Goal: Task Accomplishment & Management: Complete application form

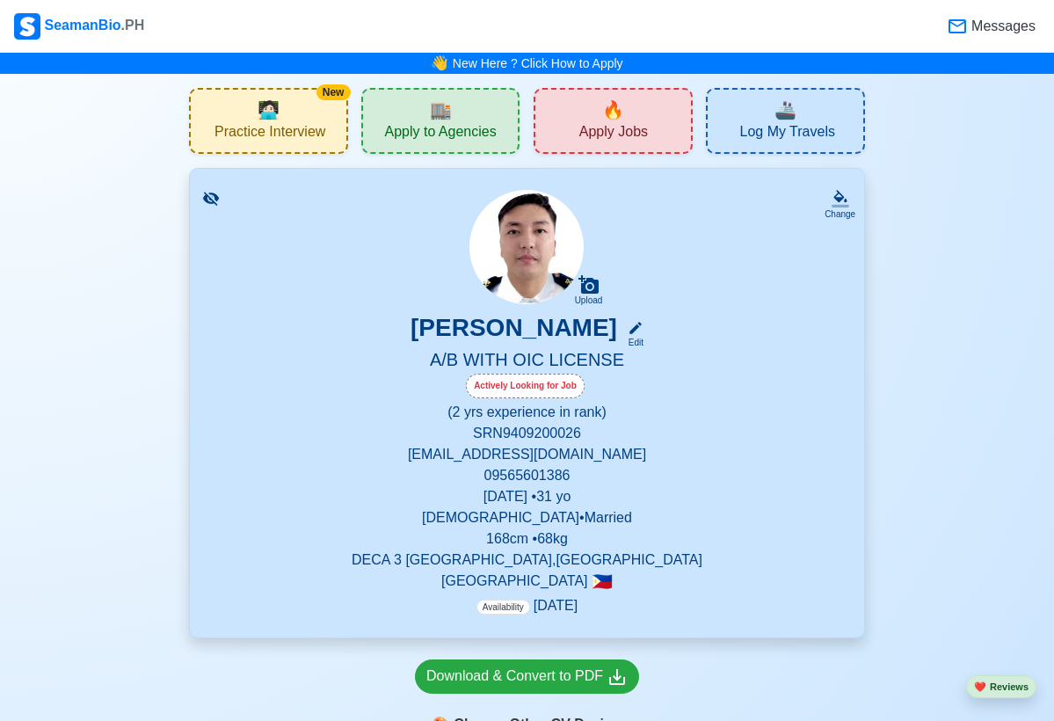
click at [579, 130] on span "Apply Jobs" at bounding box center [613, 134] width 69 height 22
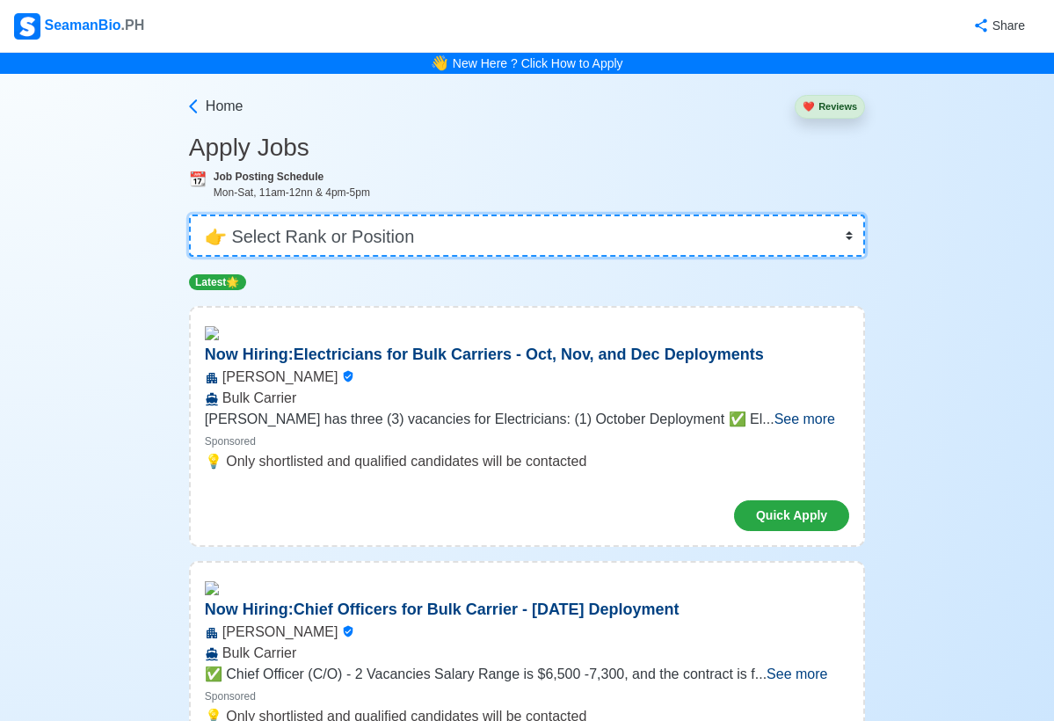
click at [809, 237] on select "👉 Select Rank or Position Master Chief Officer 2nd Officer 3rd Officer Junior O…" at bounding box center [527, 236] width 676 height 42
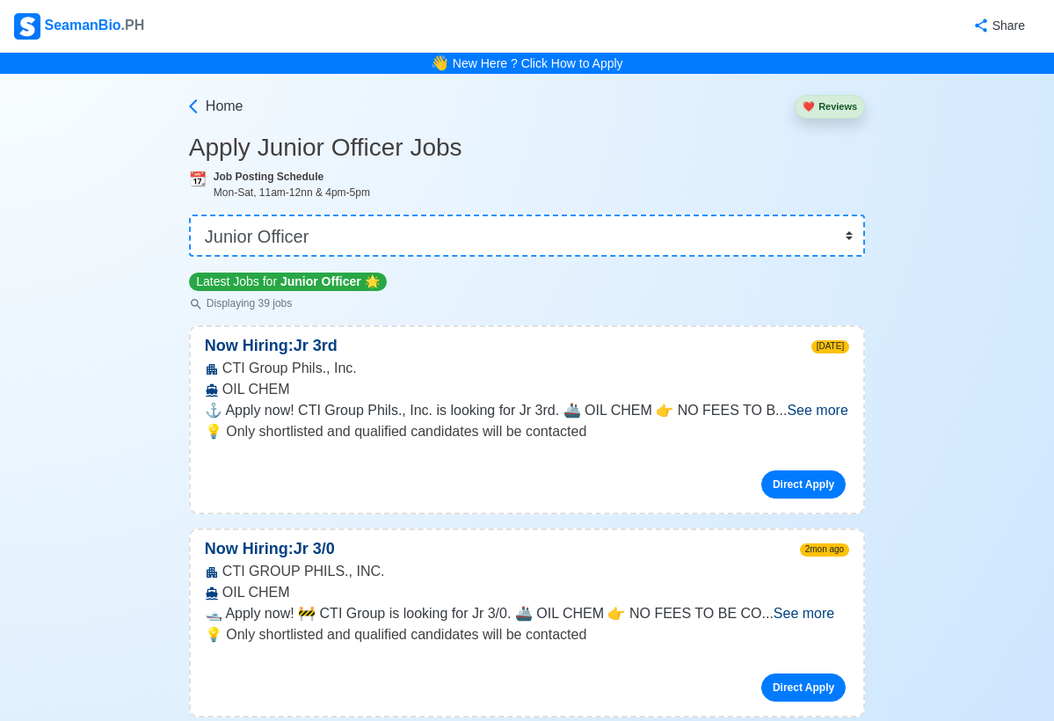
click at [802, 415] on span "See more" at bounding box center [817, 410] width 61 height 15
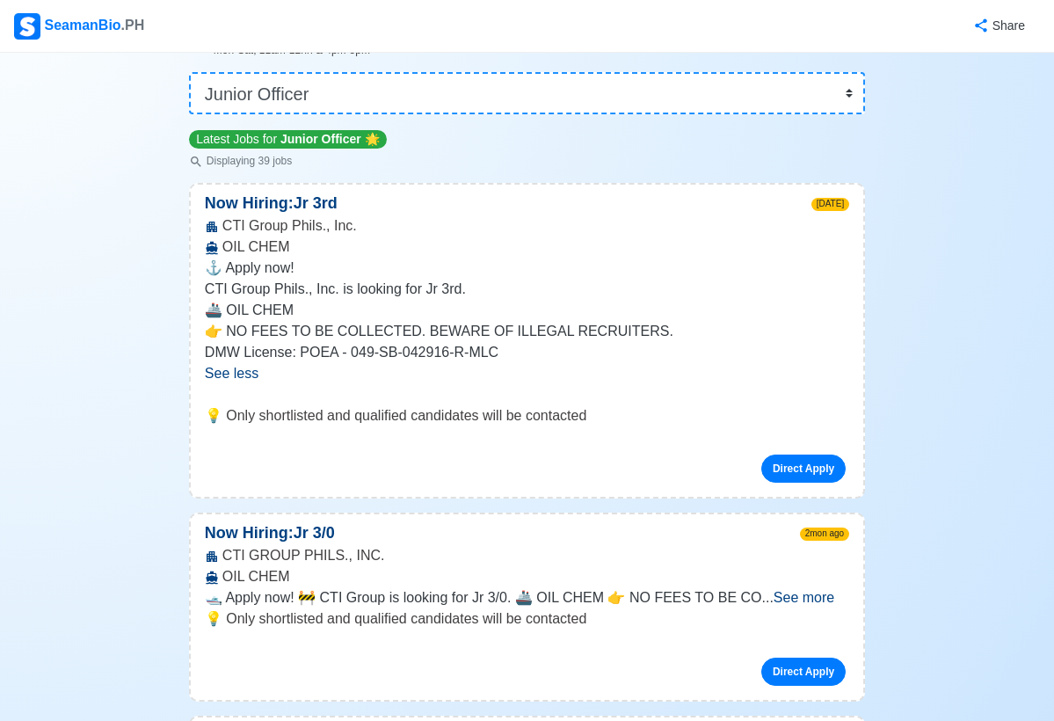
scroll to position [180, 0]
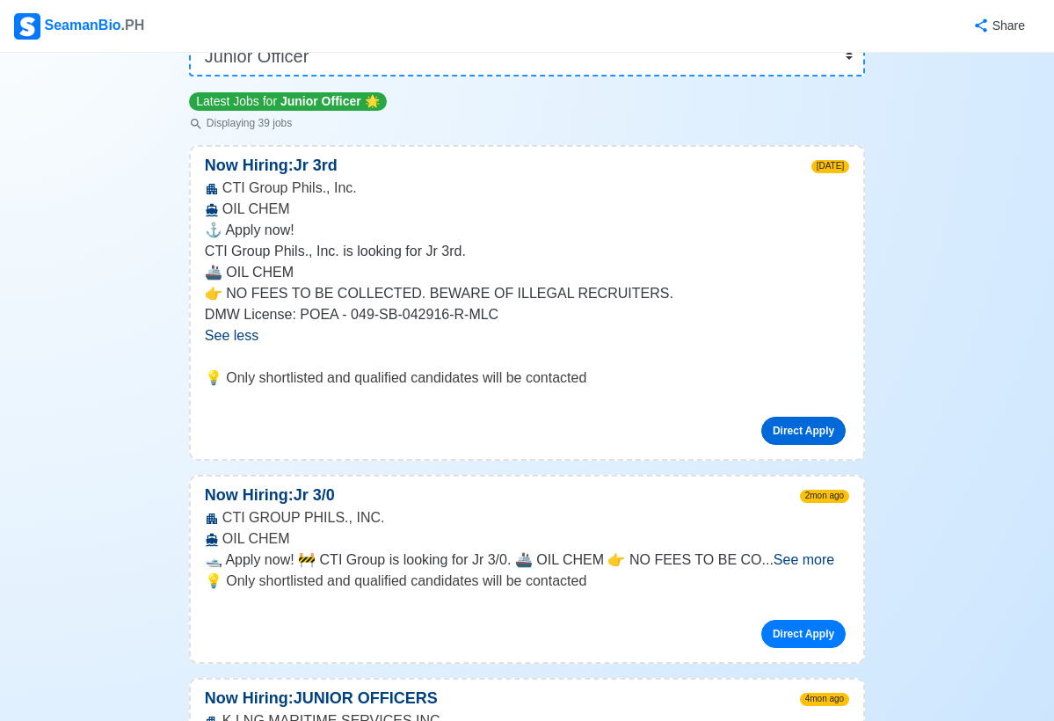
click at [807, 423] on link "Direct Apply" at bounding box center [803, 431] width 84 height 28
click at [810, 438] on link "Direct Apply" at bounding box center [803, 431] width 84 height 28
select select "[PERSON_NAME]"
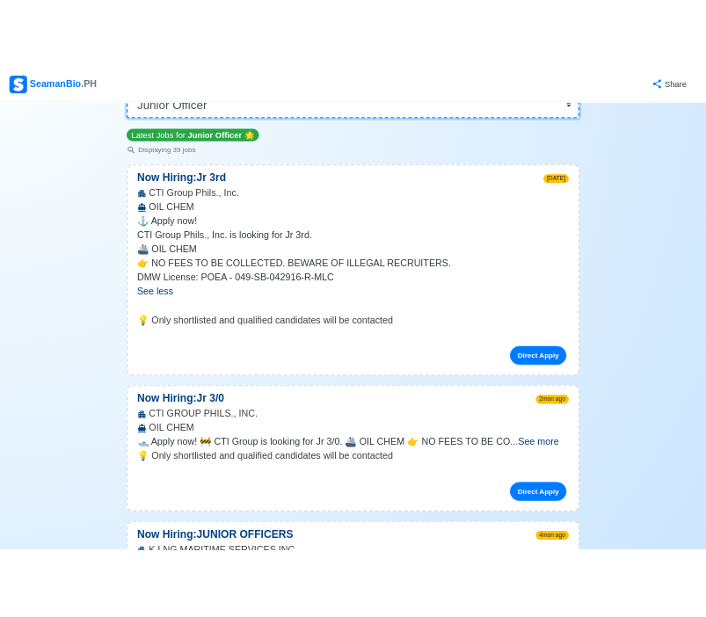
scroll to position [0, 0]
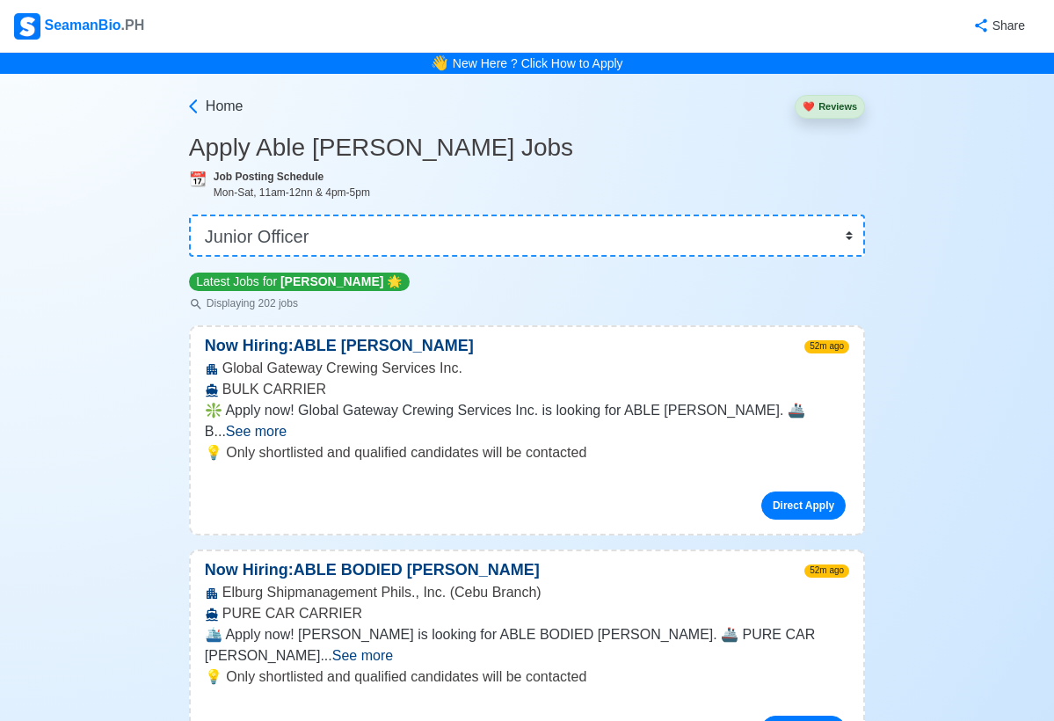
click at [864, 630] on div "Now Hiring: ABLE BODIED [PERSON_NAME] 52m ago Elburg Shipmanagement Phils., Inc…" at bounding box center [527, 655] width 676 height 210
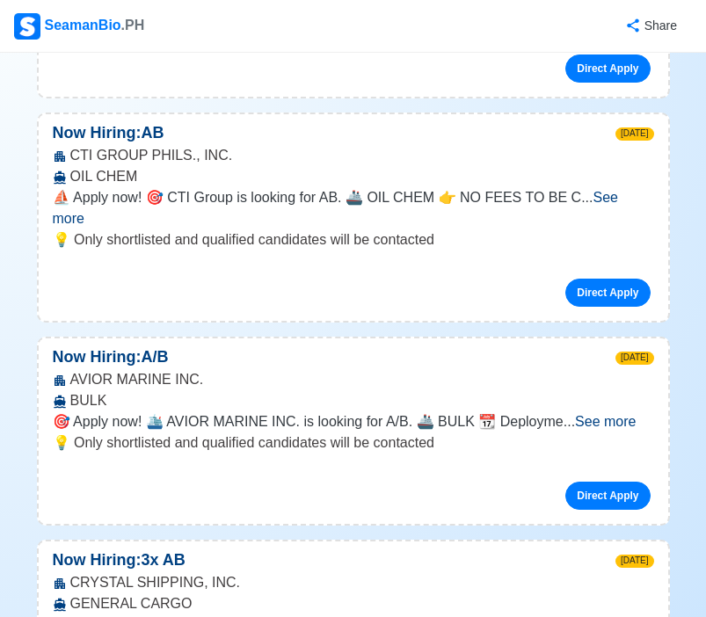
scroll to position [2623, 0]
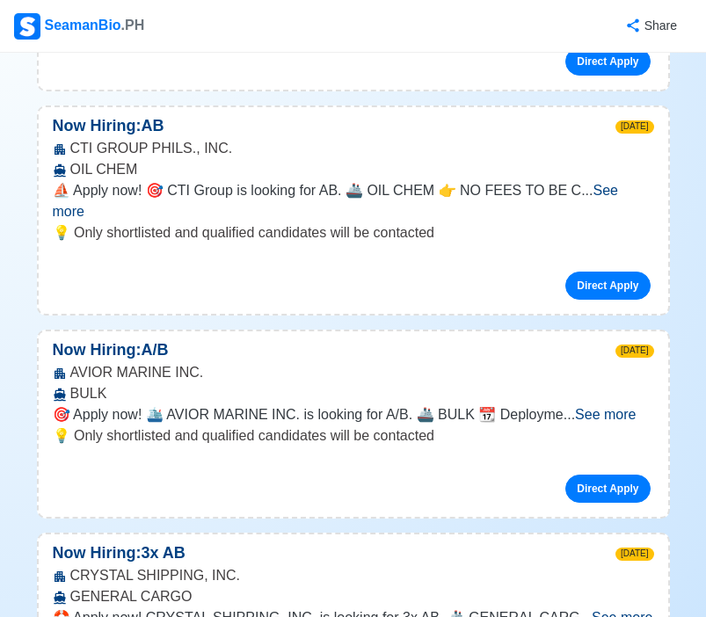
click at [624, 610] on span "See more" at bounding box center [622, 617] width 61 height 15
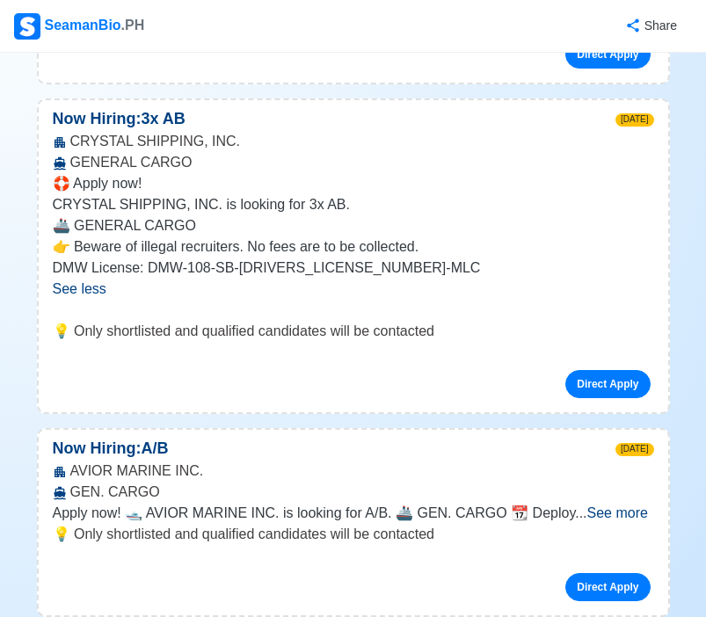
scroll to position [3060, 0]
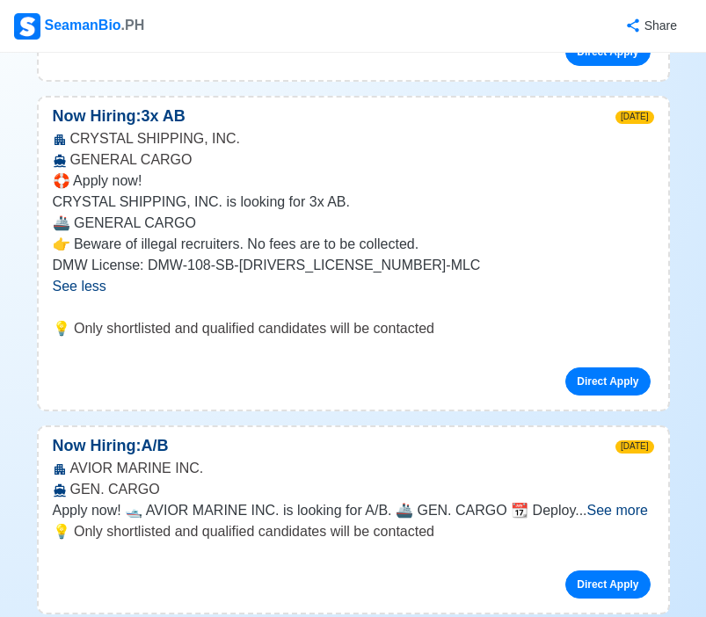
click at [621, 503] on span "See more" at bounding box center [617, 510] width 61 height 15
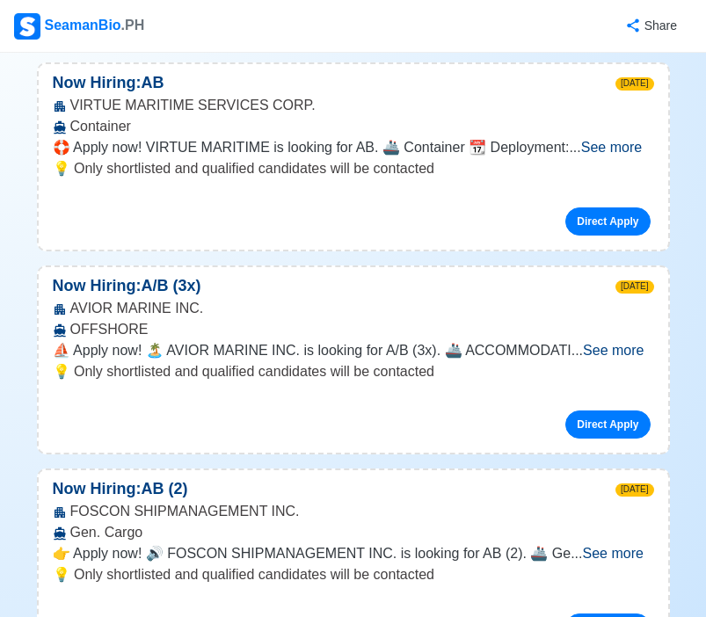
scroll to position [6758, 0]
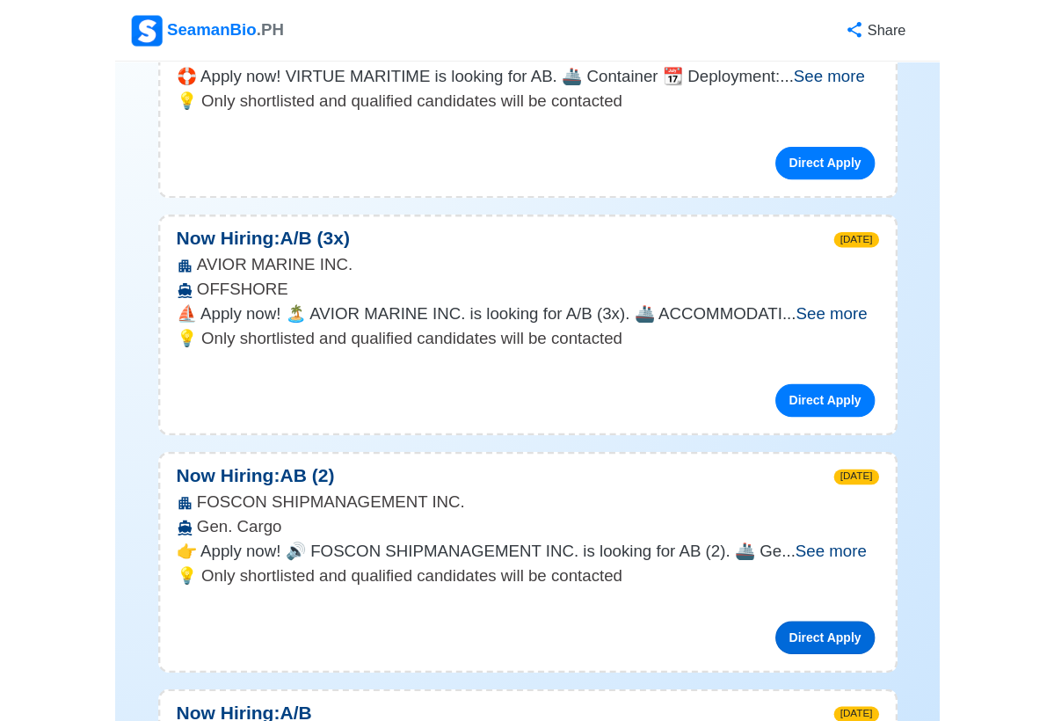
scroll to position [6856, 0]
